Goal: Book appointment/travel/reservation

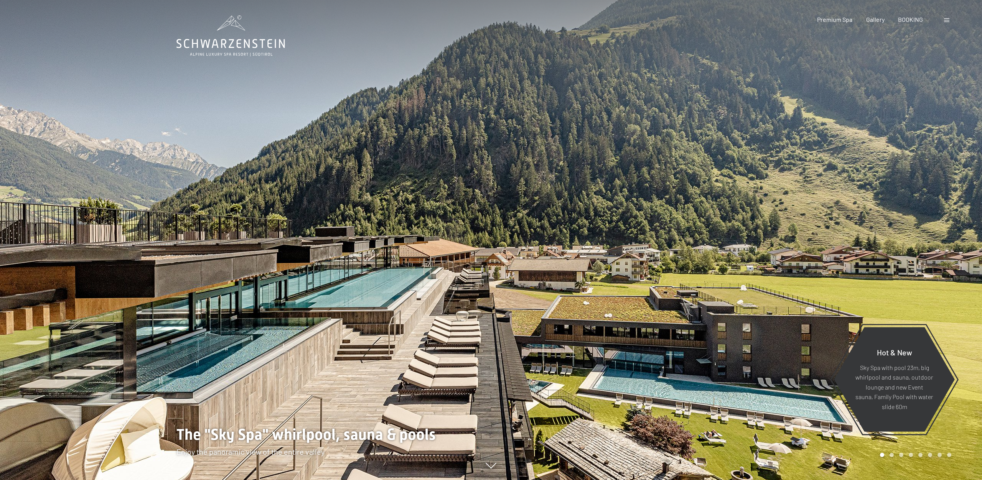
click at [947, 21] on span at bounding box center [946, 20] width 5 height 4
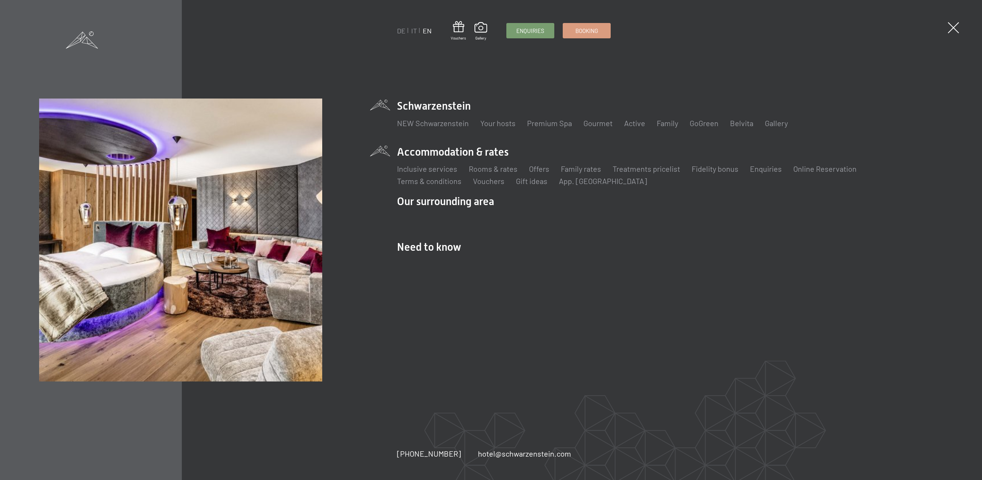
click at [445, 153] on li "Accommodation & rates Inclusive services Rooms & rates List Offers List Family …" at bounding box center [670, 166] width 546 height 42
click at [485, 168] on link "Rooms & rates" at bounding box center [493, 168] width 49 height 9
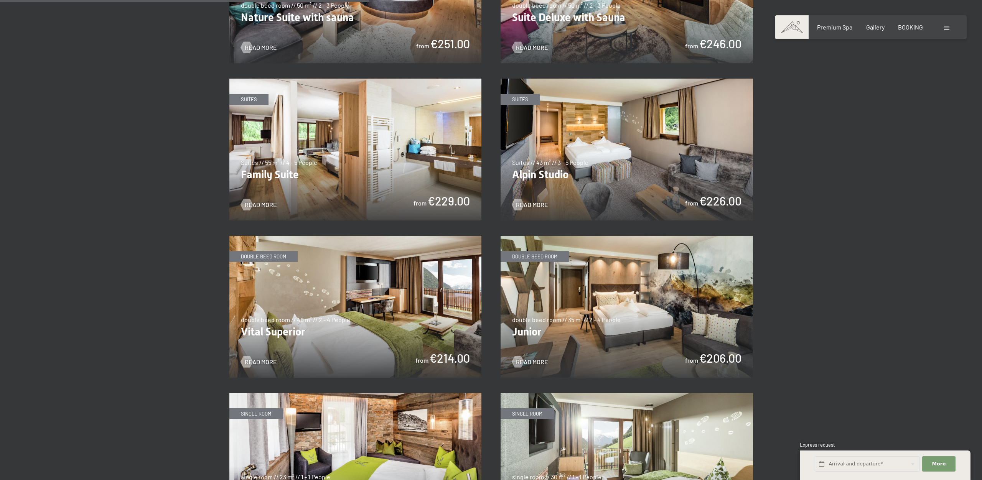
scroll to position [904, 0]
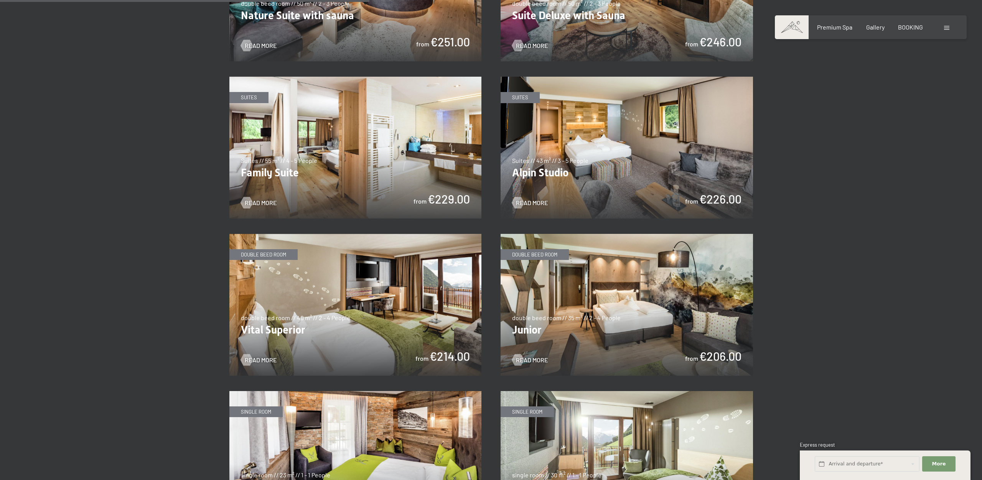
click at [586, 339] on img at bounding box center [627, 305] width 252 height 142
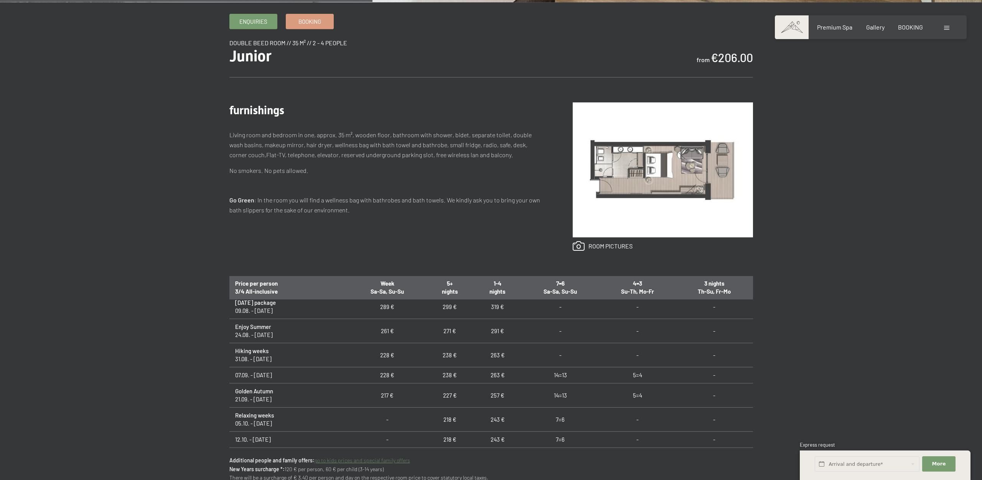
scroll to position [5, 0]
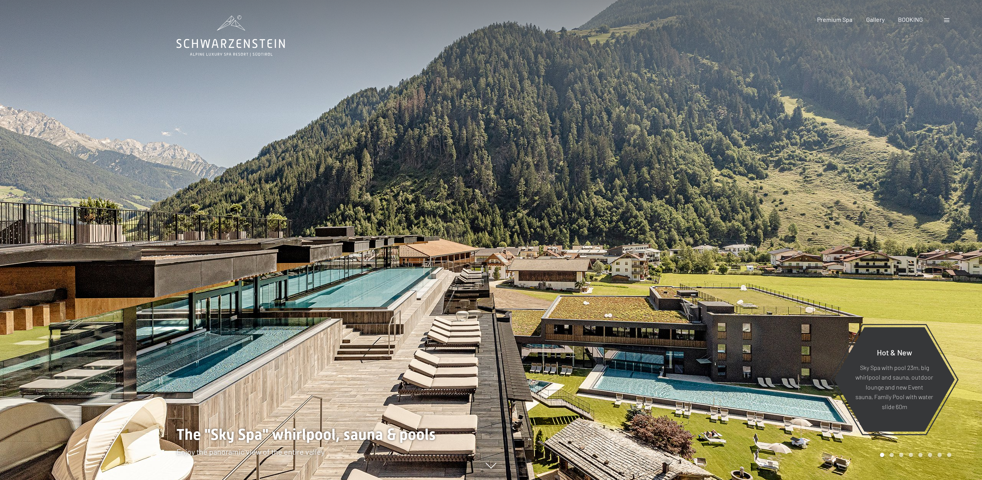
click at [947, 21] on span at bounding box center [946, 20] width 5 height 4
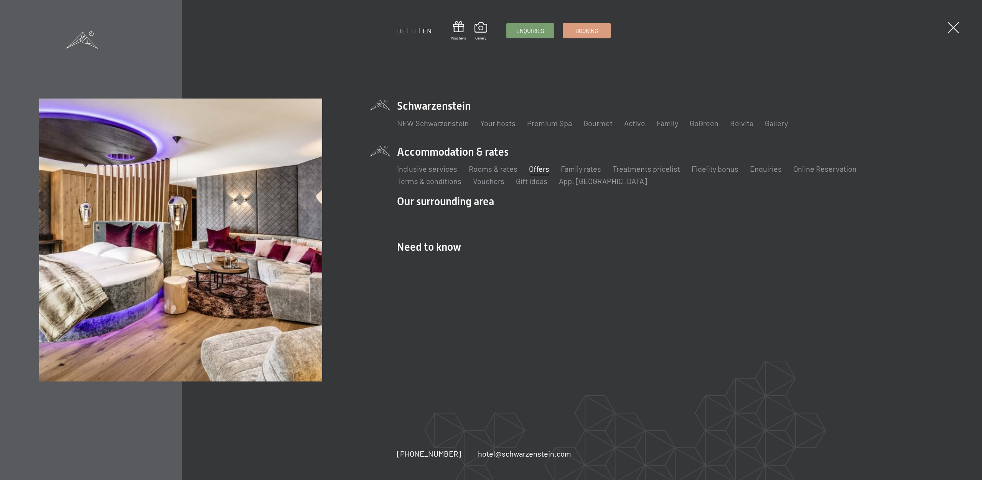
click at [539, 171] on link "Offers" at bounding box center [539, 168] width 20 height 9
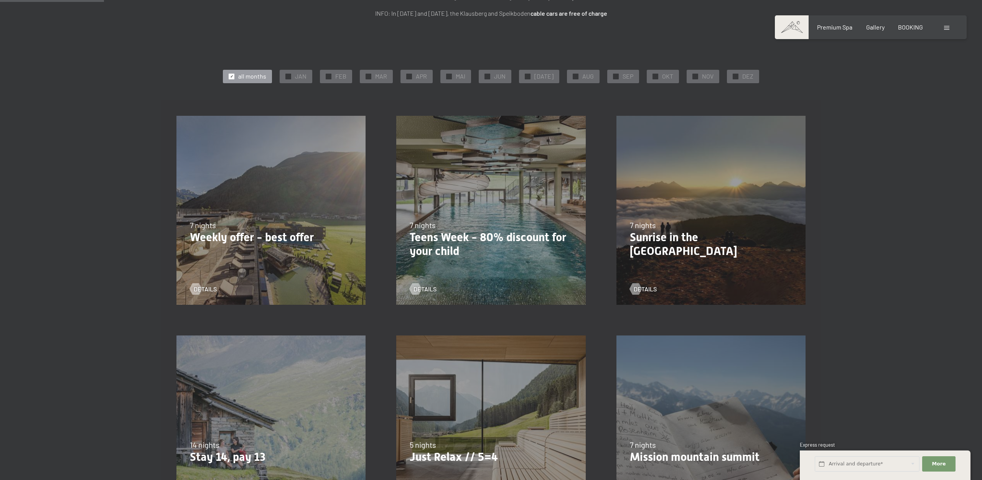
scroll to position [149, 0]
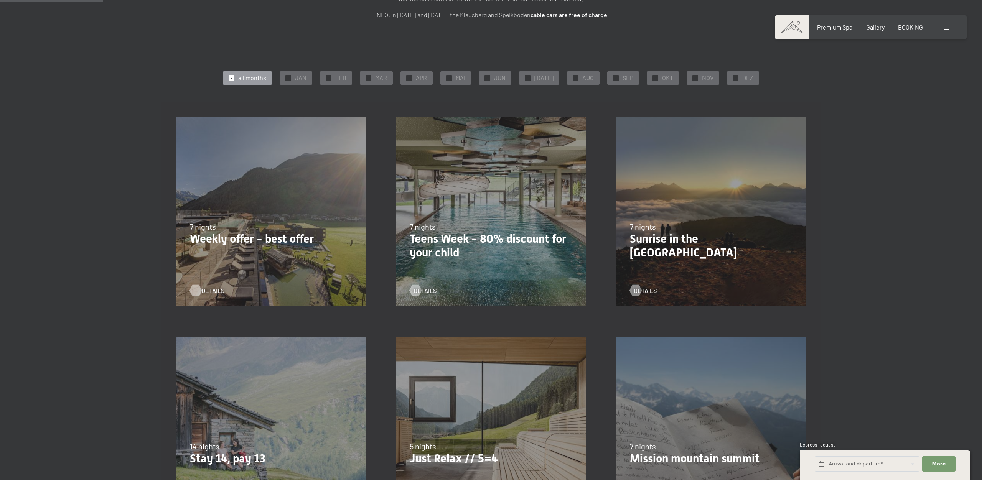
click at [206, 291] on span "details" at bounding box center [212, 291] width 23 height 8
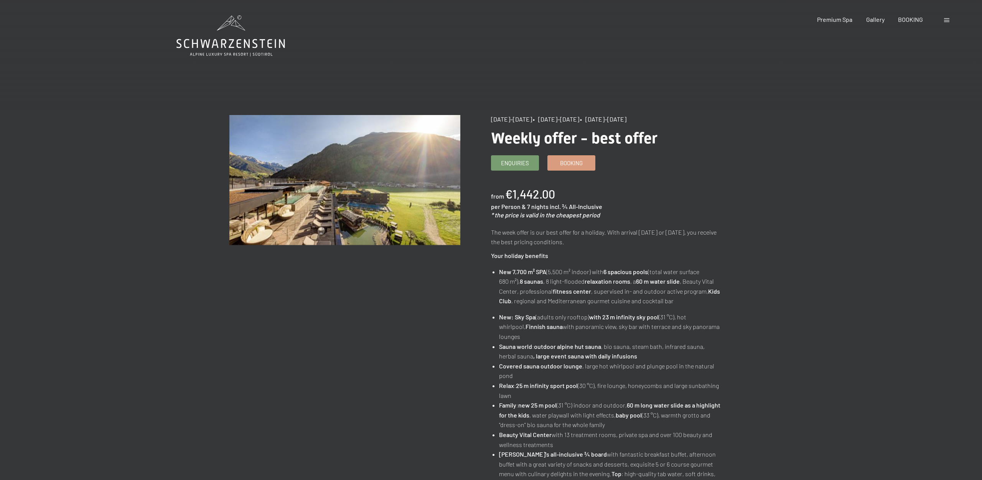
scroll to position [3, 0]
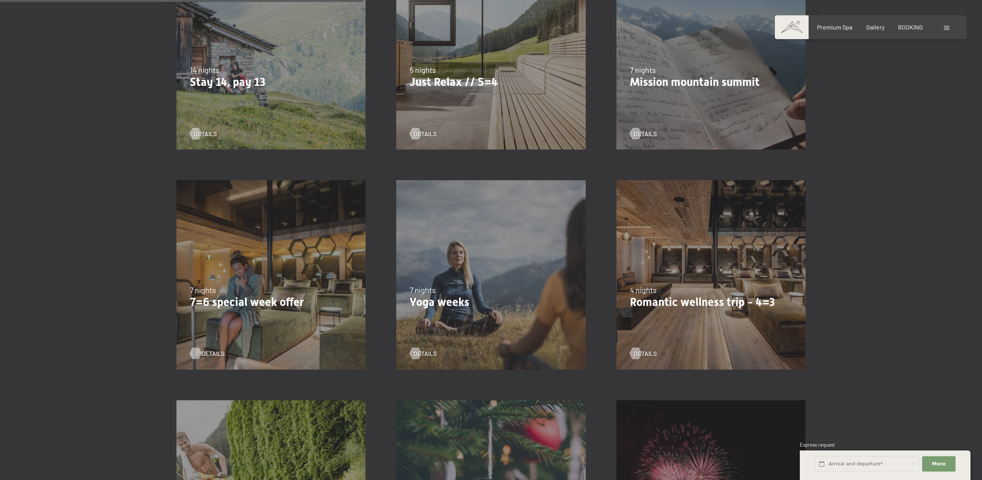
scroll to position [527, 0]
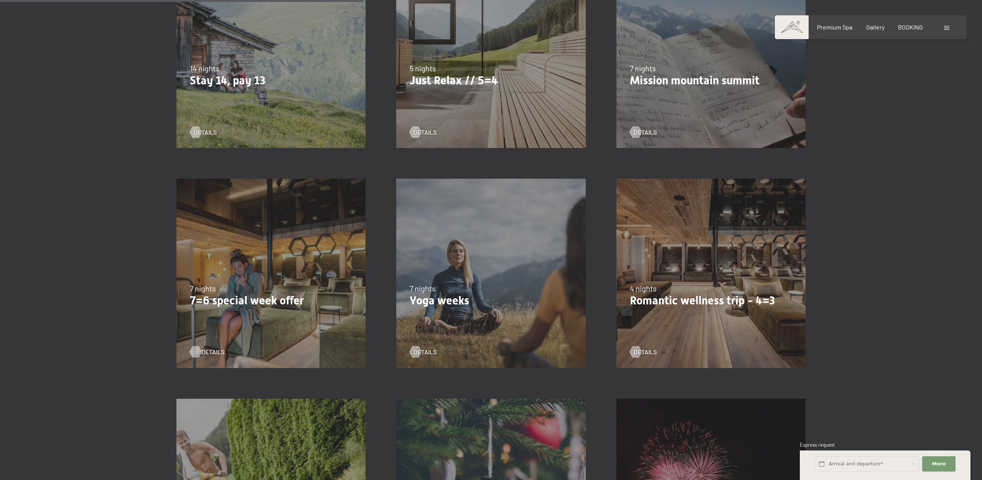
click at [207, 356] on span "details" at bounding box center [212, 352] width 23 height 8
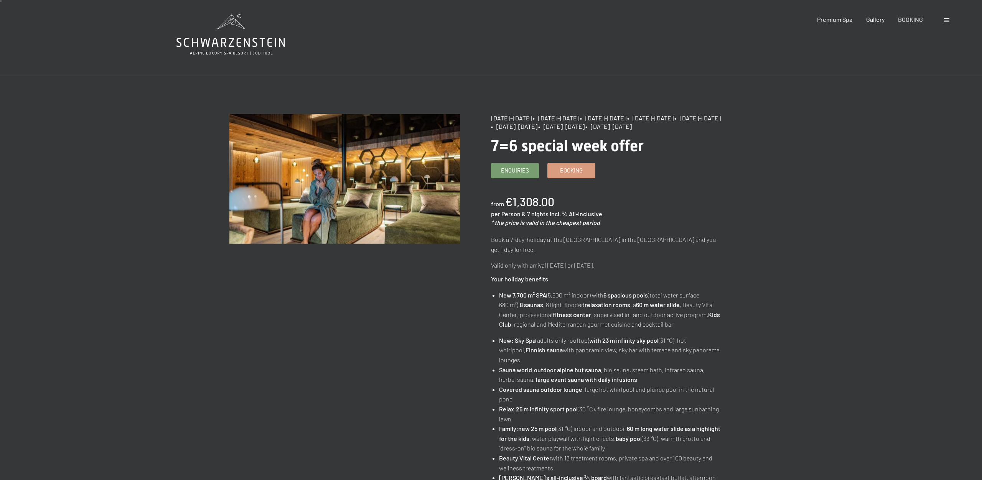
scroll to position [3, 0]
